Goal: Task Accomplishment & Management: Complete application form

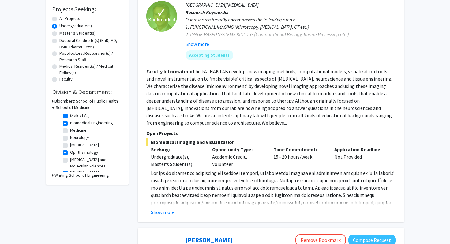
scroll to position [112, 0]
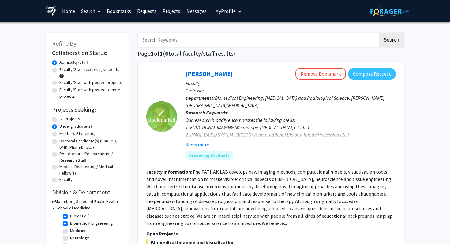
click at [112, 12] on link "Bookmarks" at bounding box center [119, 10] width 30 height 21
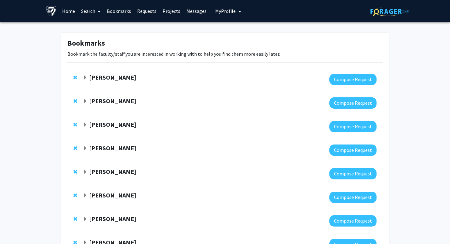
click at [101, 76] on strong "[PERSON_NAME]" at bounding box center [112, 77] width 47 height 8
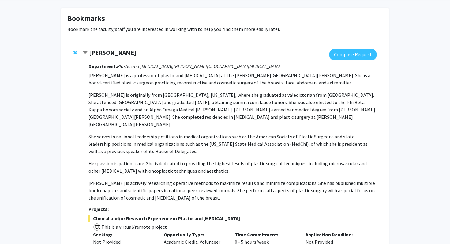
scroll to position [60, 0]
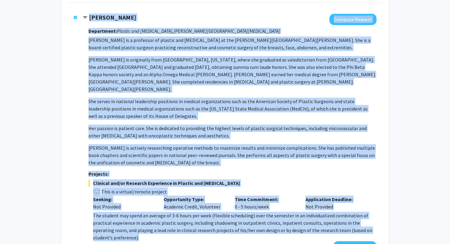
drag, startPoint x: 90, startPoint y: 18, endPoint x: 140, endPoint y: 240, distance: 227.4
click at [140, 240] on div "Michele Manahan Compose Request Department: Plastic and Reconstructive Surgery,…" at bounding box center [230, 133] width 294 height 239
copy div "Michele Manahan Compose Request Department: Plastic and Reconstructive Surgery,…"
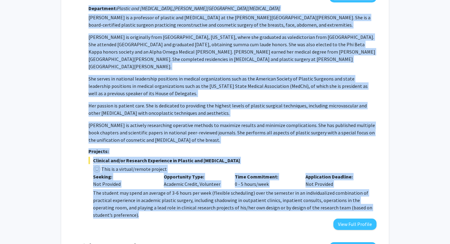
scroll to position [95, 0]
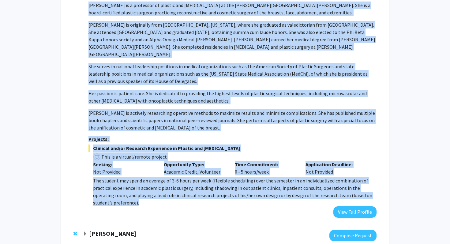
click at [271, 180] on span "The student may spend an average of 3-6 hours per week (flexible scheduling) ov…" at bounding box center [232, 191] width 279 height 28
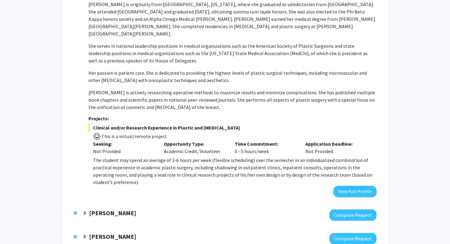
scroll to position [119, 0]
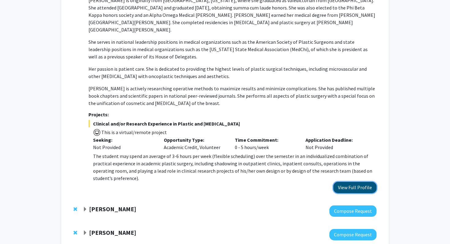
click at [349, 182] on button "View Full Profile" at bounding box center [354, 187] width 43 height 11
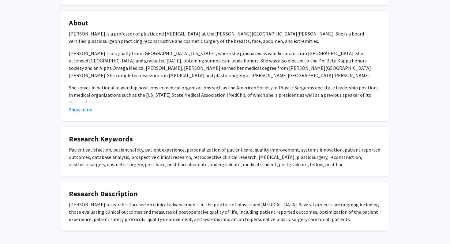
scroll to position [125, 0]
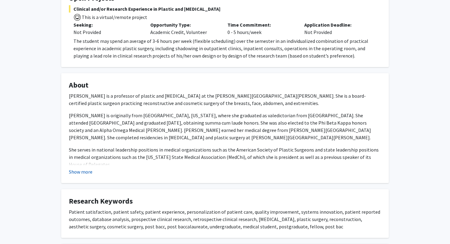
click at [79, 168] on button "Show more" at bounding box center [81, 171] width 24 height 7
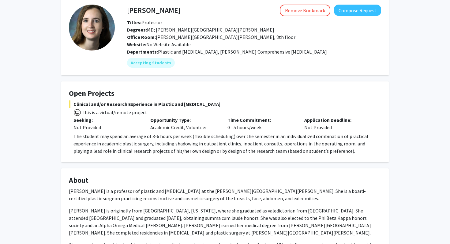
scroll to position [18, 0]
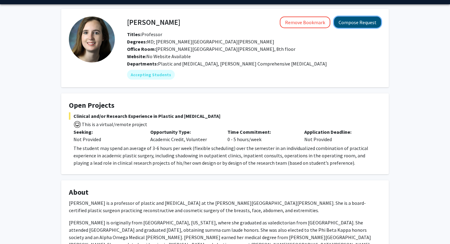
click at [351, 23] on button "Compose Request" at bounding box center [357, 22] width 47 height 11
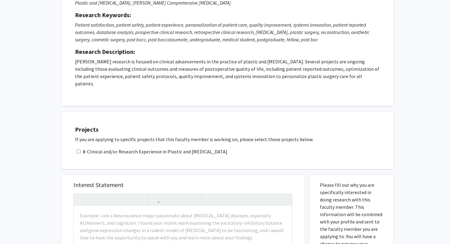
scroll to position [116, 0]
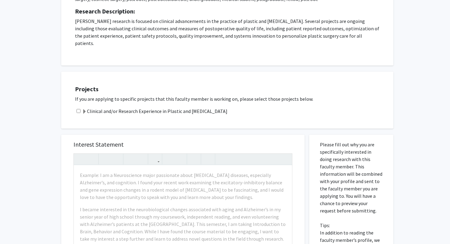
click at [92, 107] on label "Clinical and/or Research Experience in Plastic and [MEDICAL_DATA]" at bounding box center [154, 110] width 145 height 7
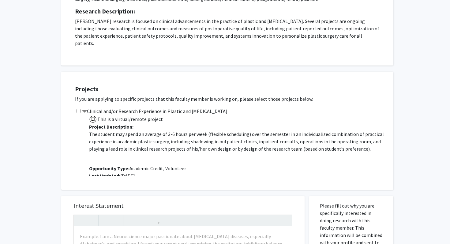
click at [92, 107] on label "Clinical and/or Research Experience in Plastic and [MEDICAL_DATA]" at bounding box center [154, 110] width 145 height 7
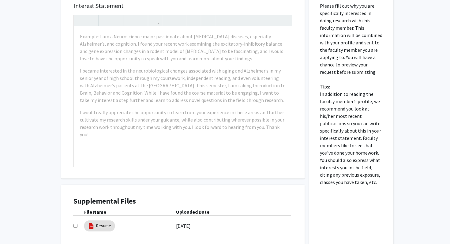
scroll to position [298, 0]
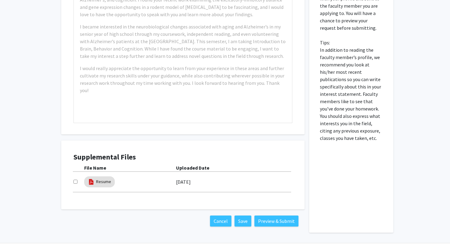
drag, startPoint x: 353, startPoint y: 58, endPoint x: 360, endPoint y: 89, distance: 31.5
click at [360, 89] on p "Please fill out why you are specifically interested in doing research with this…" at bounding box center [351, 50] width 63 height 184
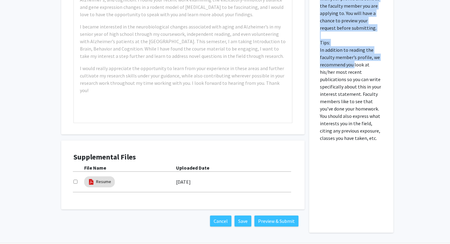
drag, startPoint x: 368, startPoint y: 134, endPoint x: 354, endPoint y: 58, distance: 78.1
click at [354, 58] on div "Please fill out why you are specifically interested in doing research with this…" at bounding box center [351, 92] width 75 height 281
copy p "Please fill out why you are specifically interested in doing research with this…"
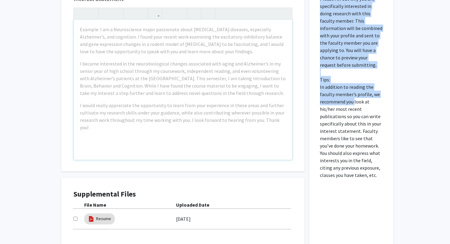
scroll to position [312, 0]
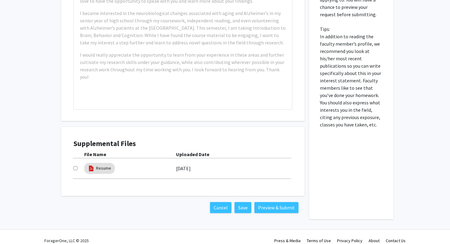
click at [76, 165] on div at bounding box center [78, 168] width 11 height 7
click at [76, 166] on input "checkbox" at bounding box center [75, 168] width 4 height 4
checkbox input "false"
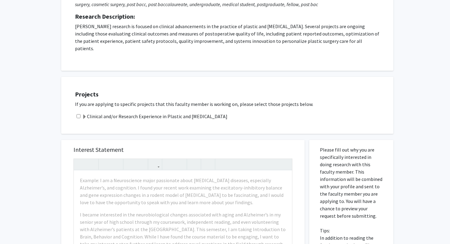
scroll to position [0, 0]
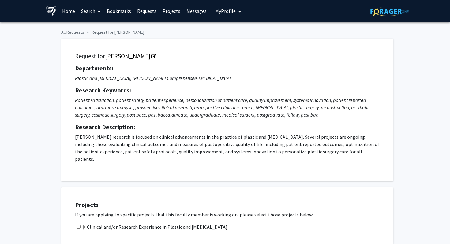
click at [221, 12] on span "My Profile" at bounding box center [225, 11] width 21 height 6
click at [247, 39] on span "View Profile" at bounding box center [253, 35] width 37 height 7
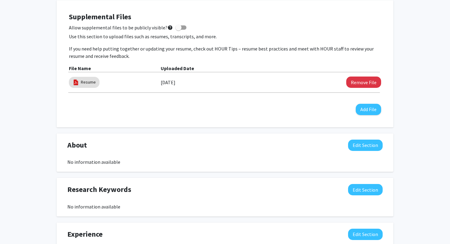
scroll to position [184, 0]
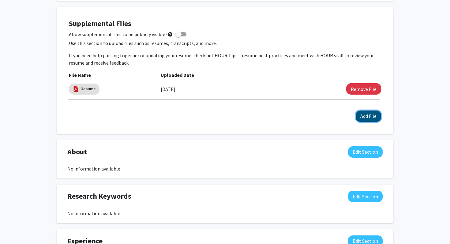
click at [360, 113] on button "Add File" at bounding box center [368, 115] width 25 height 11
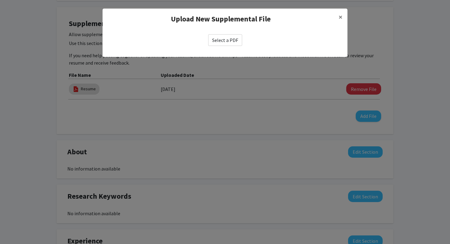
click at [224, 43] on label "Select a PDF" at bounding box center [225, 40] width 34 height 12
click at [0, 0] on input "Select a PDF" at bounding box center [0, 0] width 0 height 0
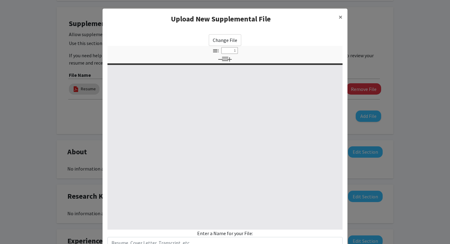
scroll to position [46, 0]
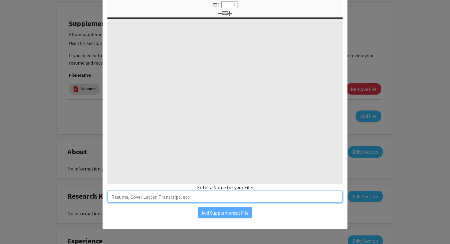
click at [211, 201] on input "text" at bounding box center [224, 197] width 235 height 12
type input "Resume#1"
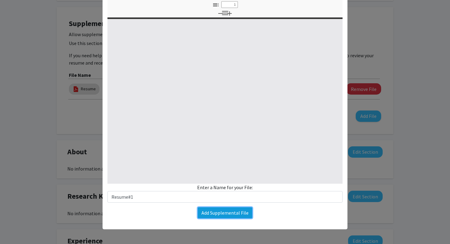
click at [202, 213] on button "Add Supplemental File" at bounding box center [225, 212] width 54 height 11
type input "0"
select select "custom"
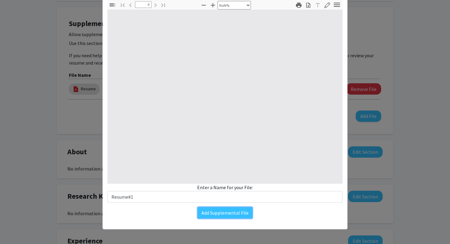
type input "1"
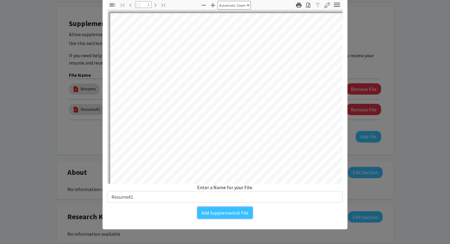
select select "auto"
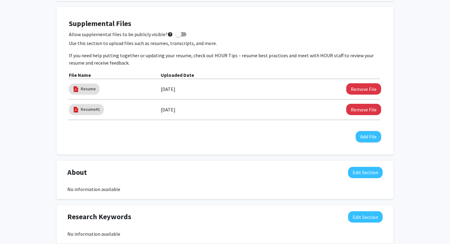
click at [195, 110] on div "[DATE]" at bounding box center [229, 109] width 137 height 10
click at [94, 107] on link "Resume#1" at bounding box center [90, 109] width 19 height 6
select select "custom"
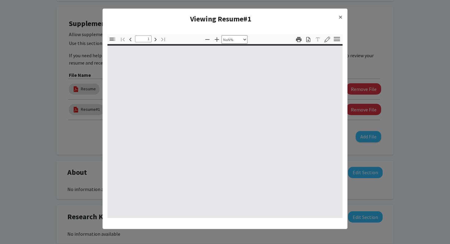
type input "0"
select select "custom"
type input "1"
select select "auto"
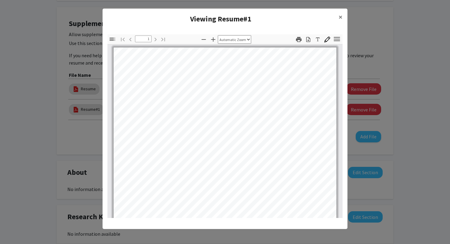
scroll to position [121, 0]
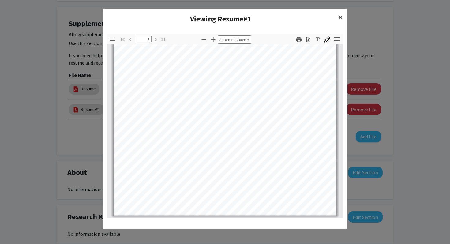
click at [340, 16] on span "×" at bounding box center [340, 16] width 4 height 9
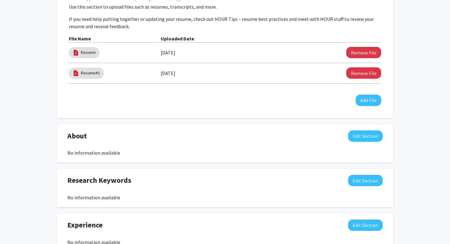
scroll to position [0, 0]
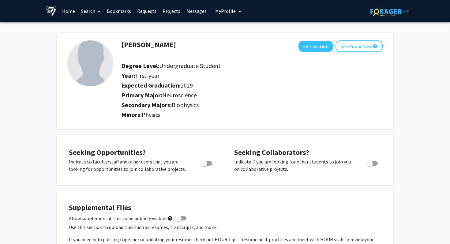
click at [98, 8] on span at bounding box center [98, 11] width 6 height 21
